Goal: Information Seeking & Learning: Learn about a topic

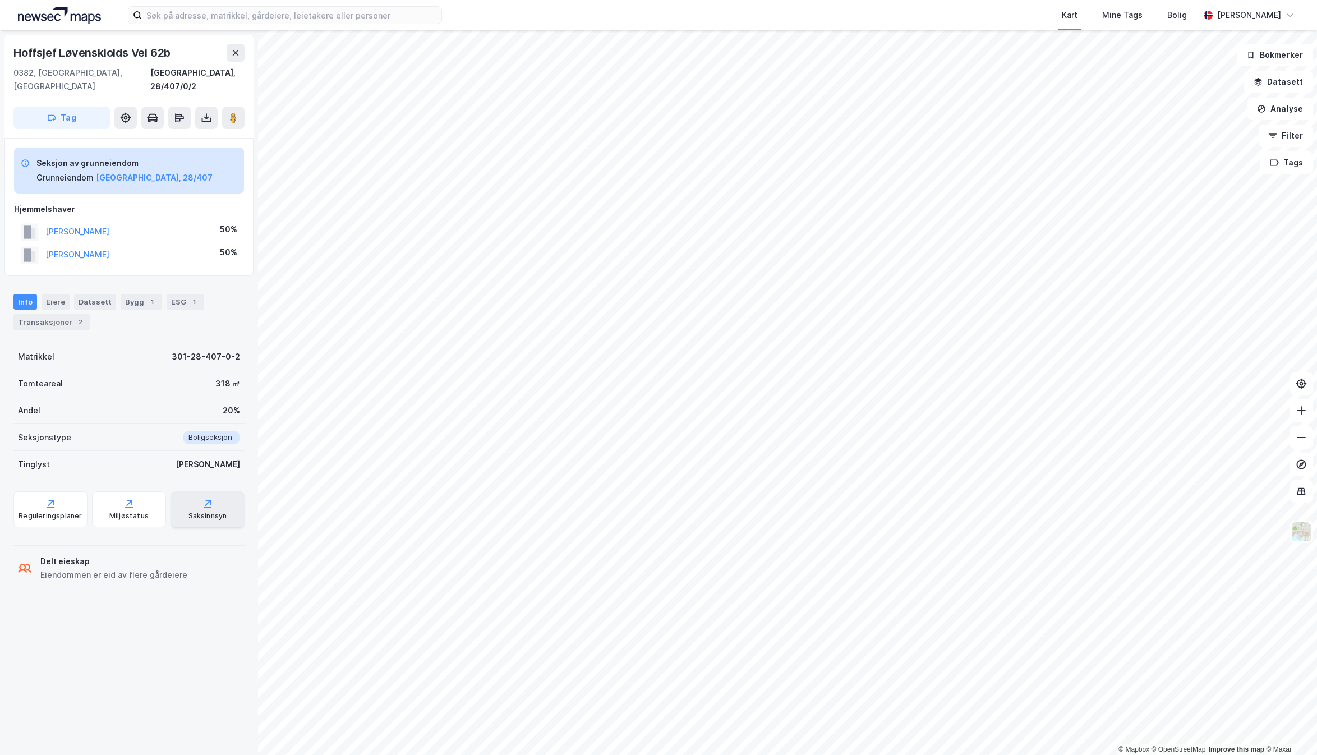
click at [198, 512] on div "Saksinnsyn" at bounding box center [208, 516] width 39 height 9
click at [194, 492] on div "Saksinnsyn" at bounding box center [208, 510] width 74 height 36
